Goal: Task Accomplishment & Management: Use online tool/utility

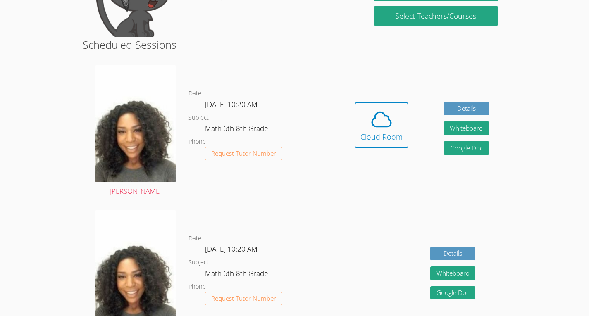
scroll to position [195, 0]
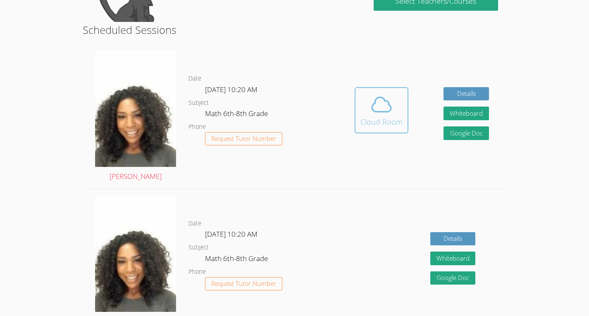
click at [392, 108] on icon at bounding box center [381, 104] width 23 height 23
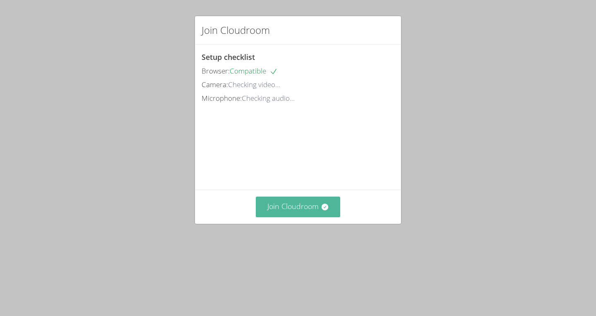
click at [280, 217] on button "Join Cloudroom" at bounding box center [298, 207] width 85 height 20
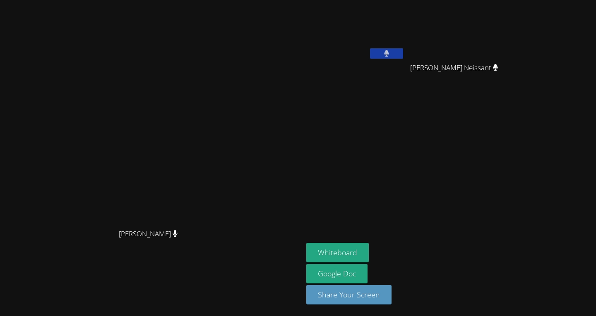
click at [404, 29] on video at bounding box center [355, 30] width 98 height 55
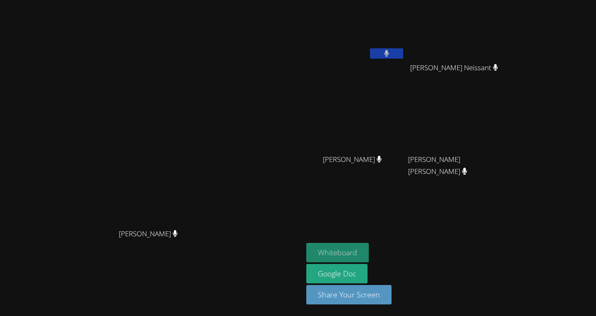
click at [368, 255] on button "Whiteboard" at bounding box center [337, 252] width 62 height 19
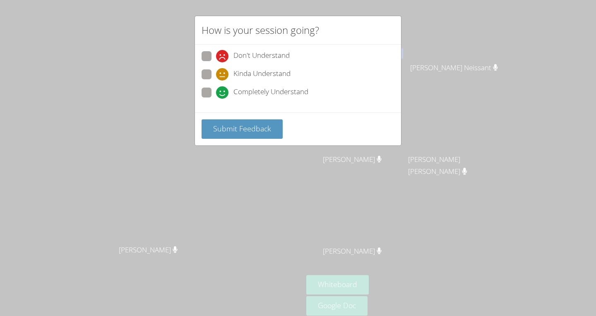
click at [216, 99] on span at bounding box center [216, 99] width 0 height 0
click at [216, 95] on input "Completely Understand" at bounding box center [219, 91] width 7 height 7
radio input "true"
click at [215, 123] on button "Submit Feedback" at bounding box center [241, 129] width 81 height 19
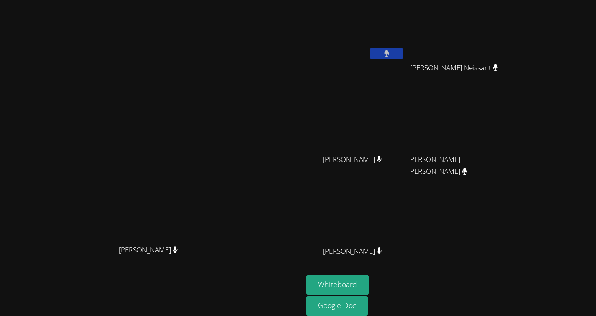
click at [306, 275] on button "Whiteboard" at bounding box center [337, 284] width 62 height 19
click at [368, 280] on button "Whiteboard" at bounding box center [337, 284] width 62 height 19
